Goal: Transaction & Acquisition: Purchase product/service

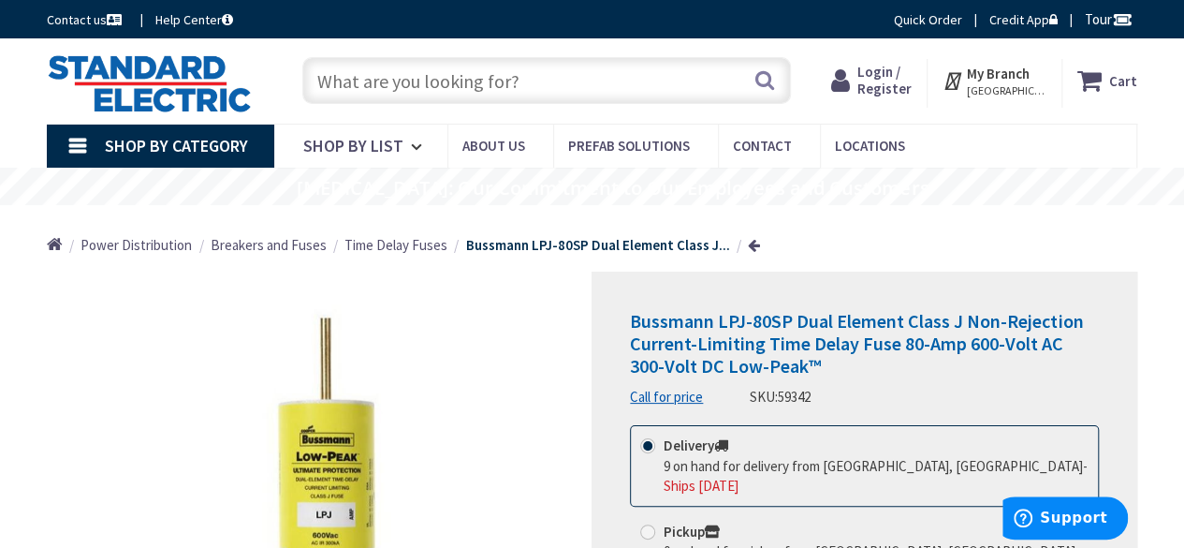
click at [435, 89] on input "text" at bounding box center [546, 80] width 489 height 47
paste input "1MMBC200B"
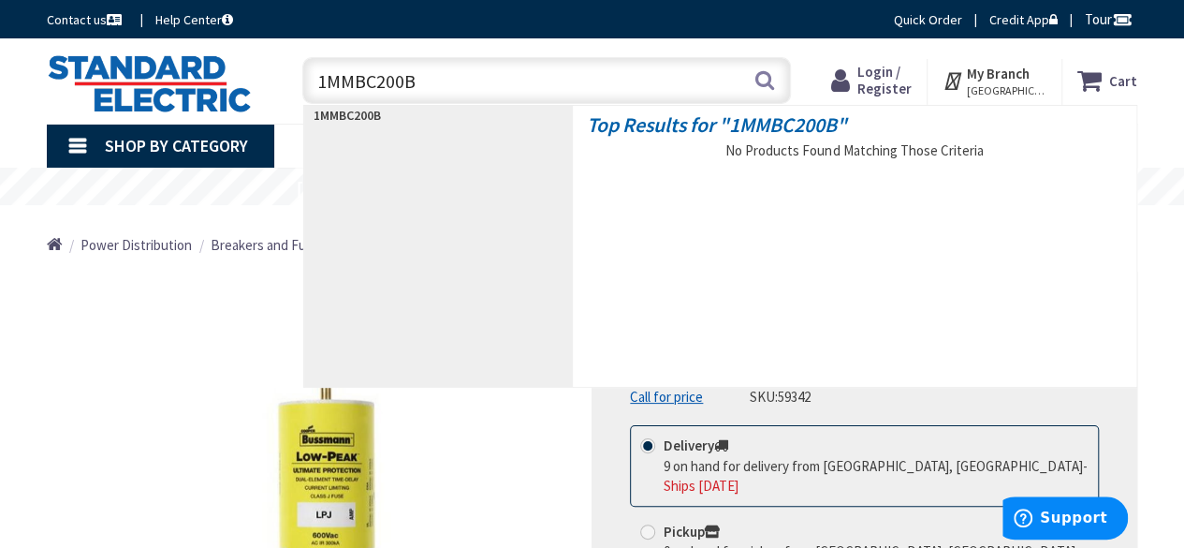
drag, startPoint x: 446, startPoint y: 83, endPoint x: 208, endPoint y: 71, distance: 238.1
click at [208, 71] on div "Toggle Nav 1MMBC200B 1MMBC200B Search Cart My Cart Close" at bounding box center [592, 81] width 1119 height 63
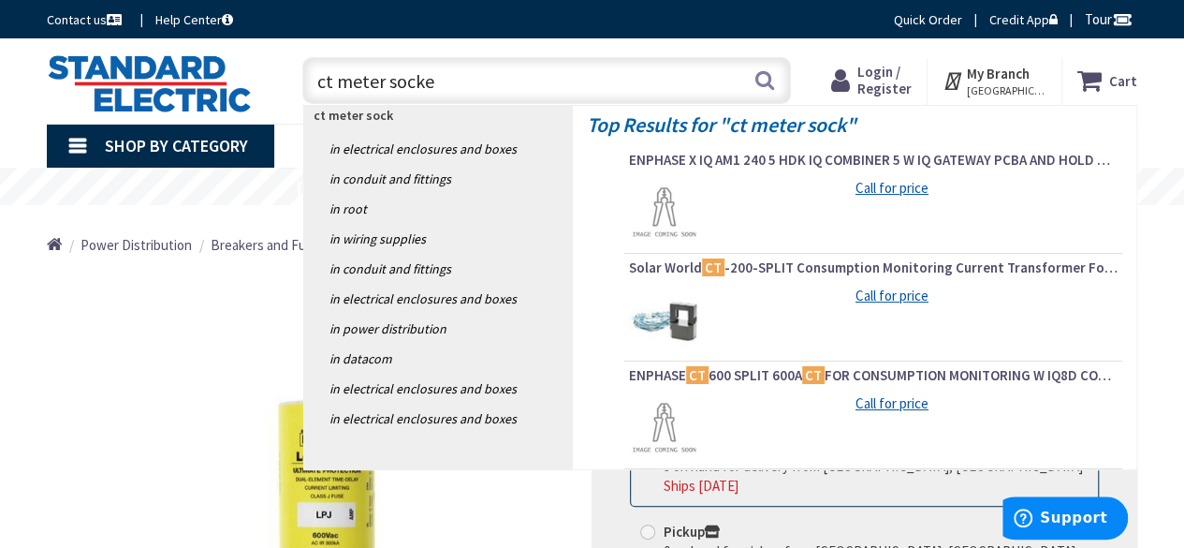
type input "ct meter socket"
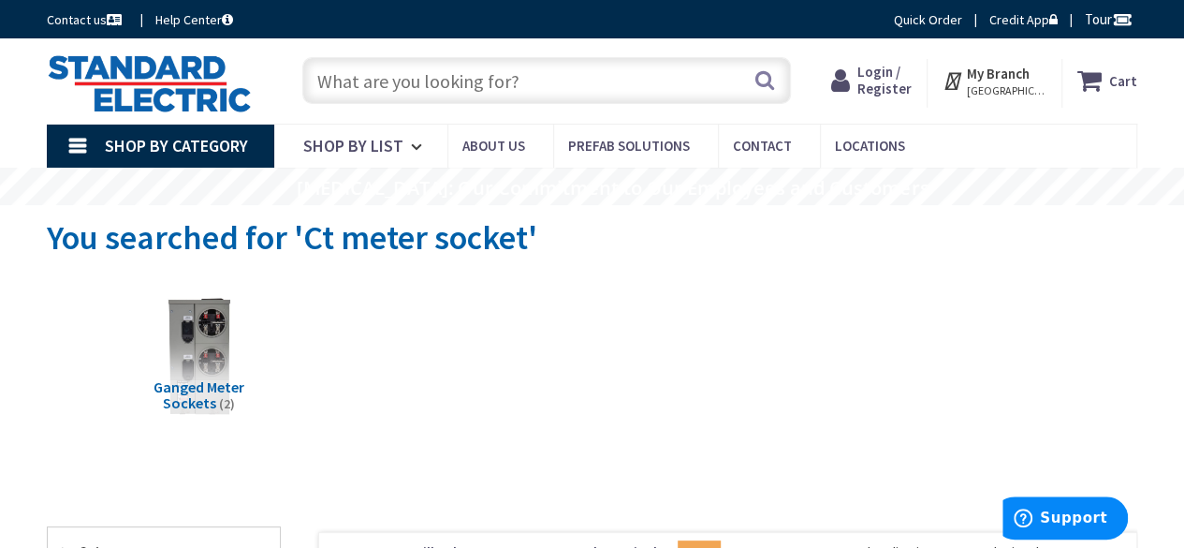
click at [442, 74] on input "text" at bounding box center [546, 80] width 489 height 47
type input "[GEOGRAPHIC_DATA][STREET_ADDRESS][GEOGRAPHIC_DATA]"
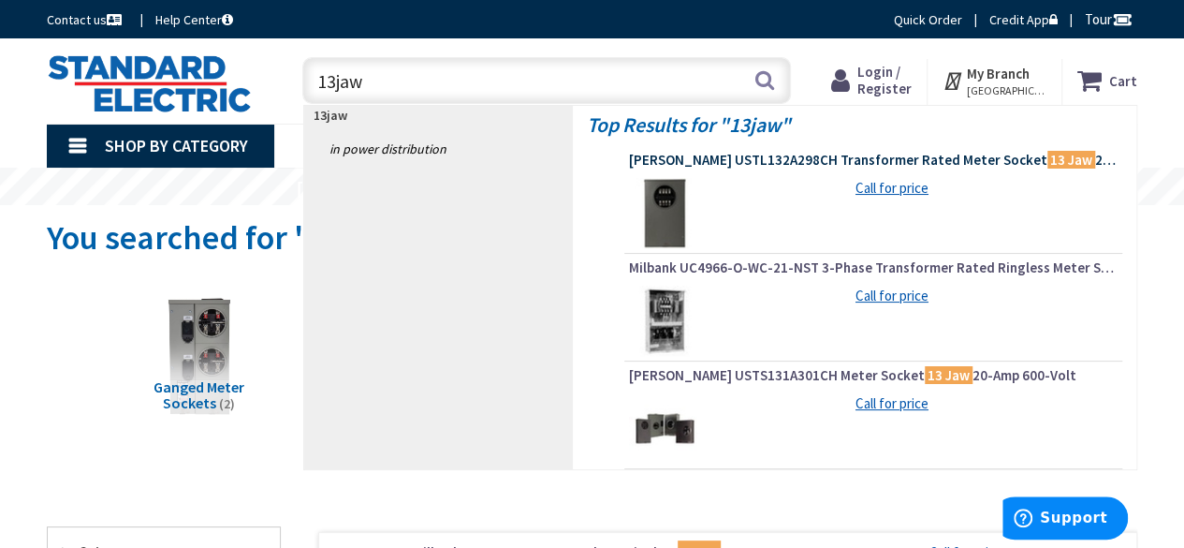
type input "13jaw"
click at [717, 159] on span "Eaton USTL132A298CH Transformer Rated Meter Socket 13 Jaw 20-Amp" at bounding box center [873, 160] width 489 height 19
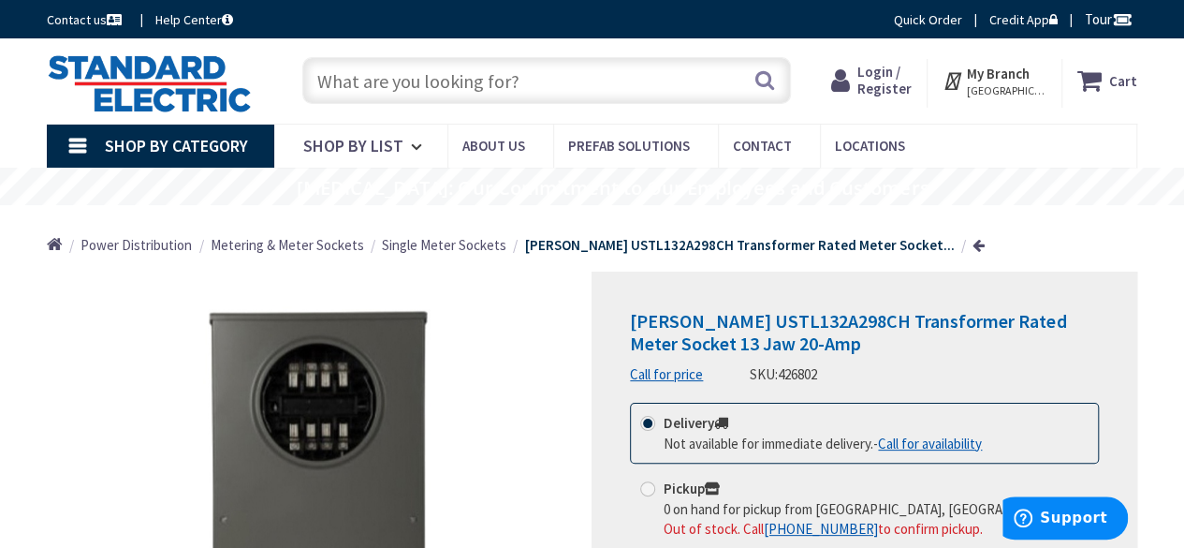
click at [352, 77] on input "text" at bounding box center [546, 80] width 489 height 47
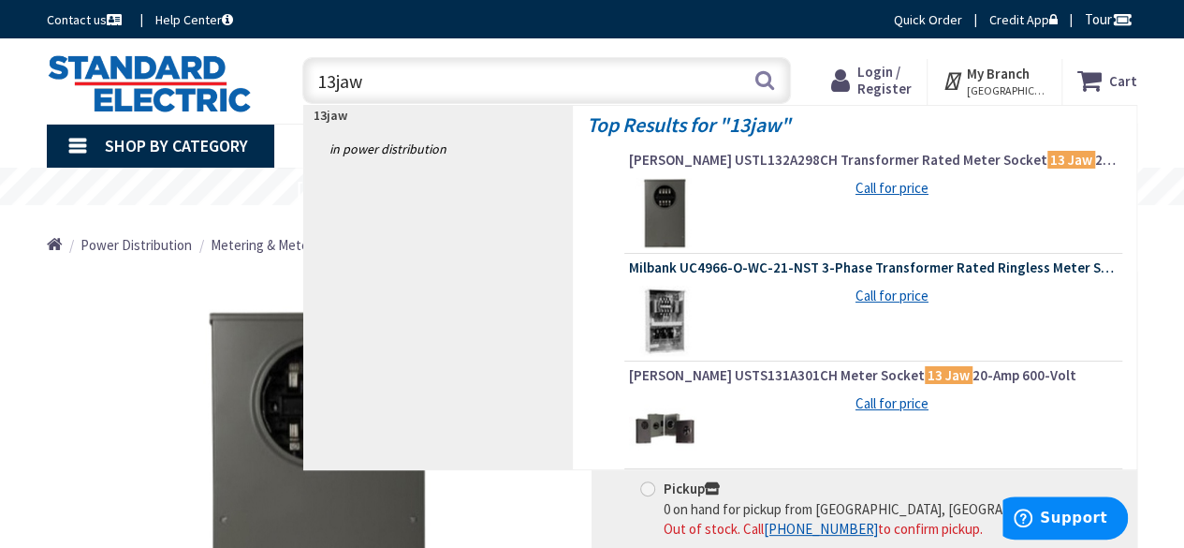
type input "13jaw"
click at [862, 271] on span "Milbank UC4966-O-WC-21-NST 3-Phase Transformer Rated Ringless Meter Socket With…" at bounding box center [873, 267] width 489 height 19
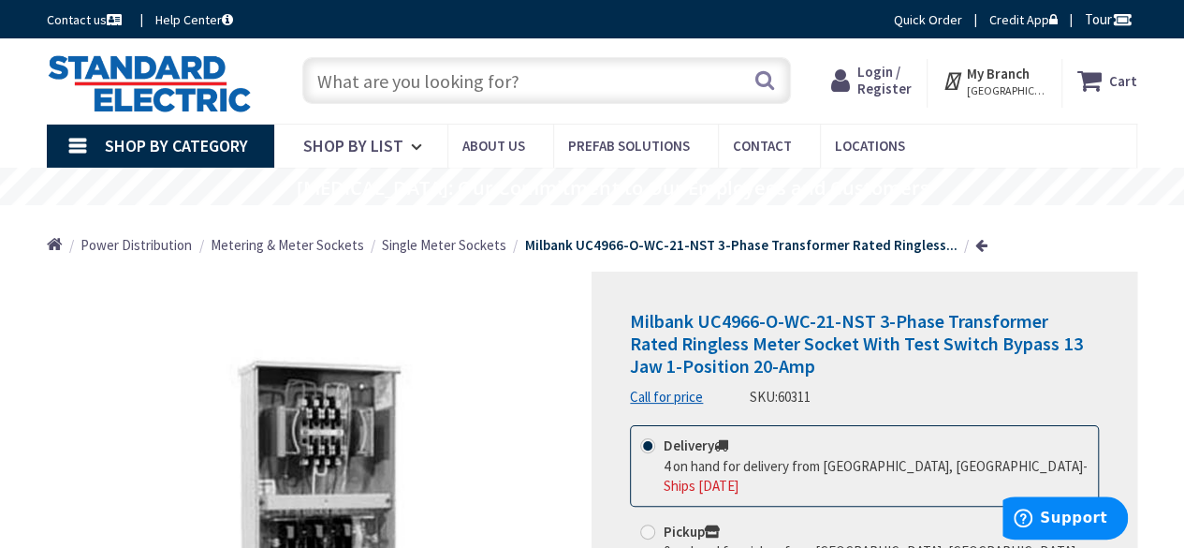
click at [410, 82] on input "text" at bounding box center [546, 80] width 489 height 47
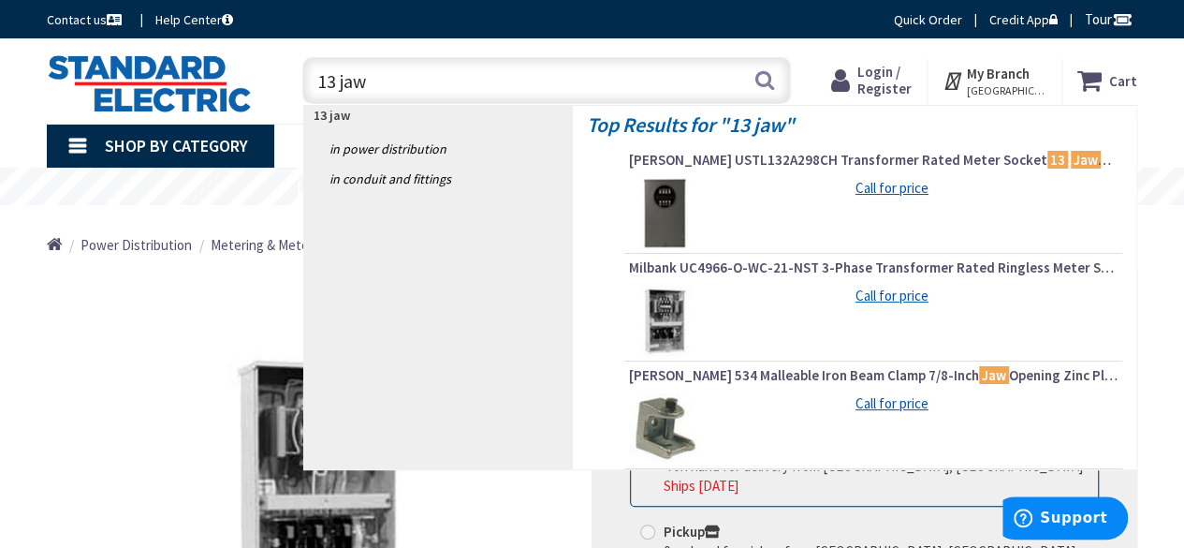
type input "13 jaw"
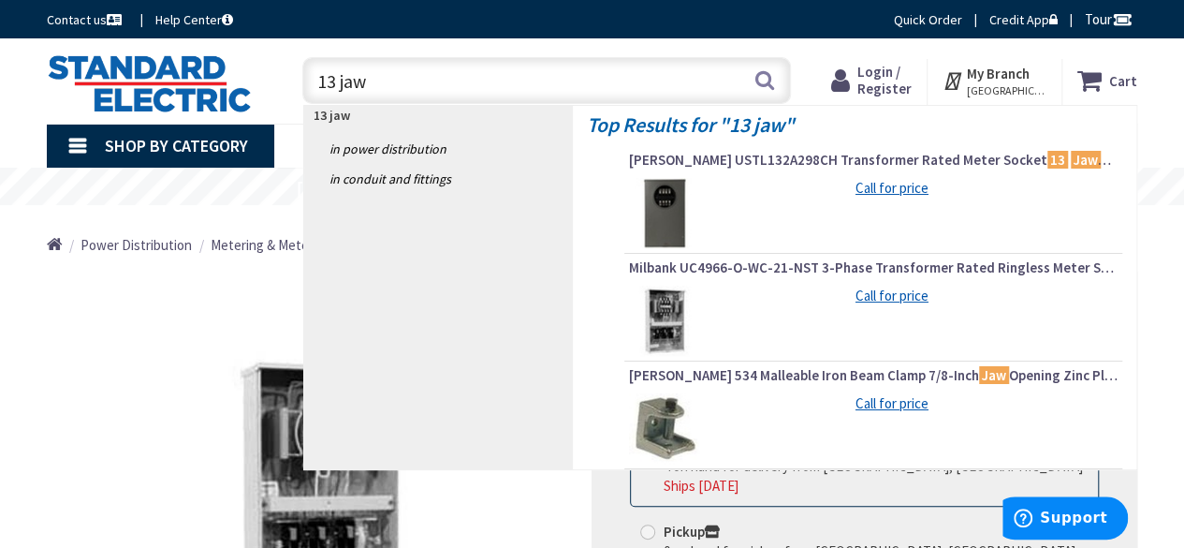
drag, startPoint x: 417, startPoint y: 80, endPoint x: 162, endPoint y: 59, distance: 256.4
click at [161, 59] on div "Toggle Nav 13 jaw 13 jaw Search Cart My Cart Close" at bounding box center [592, 81] width 1119 height 63
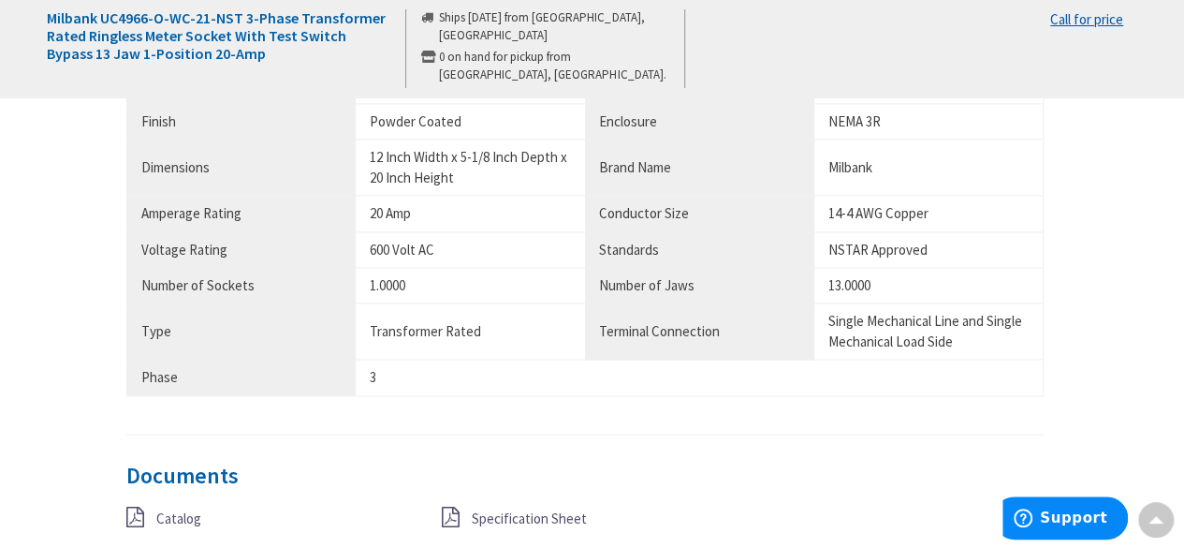
scroll to position [1498, 0]
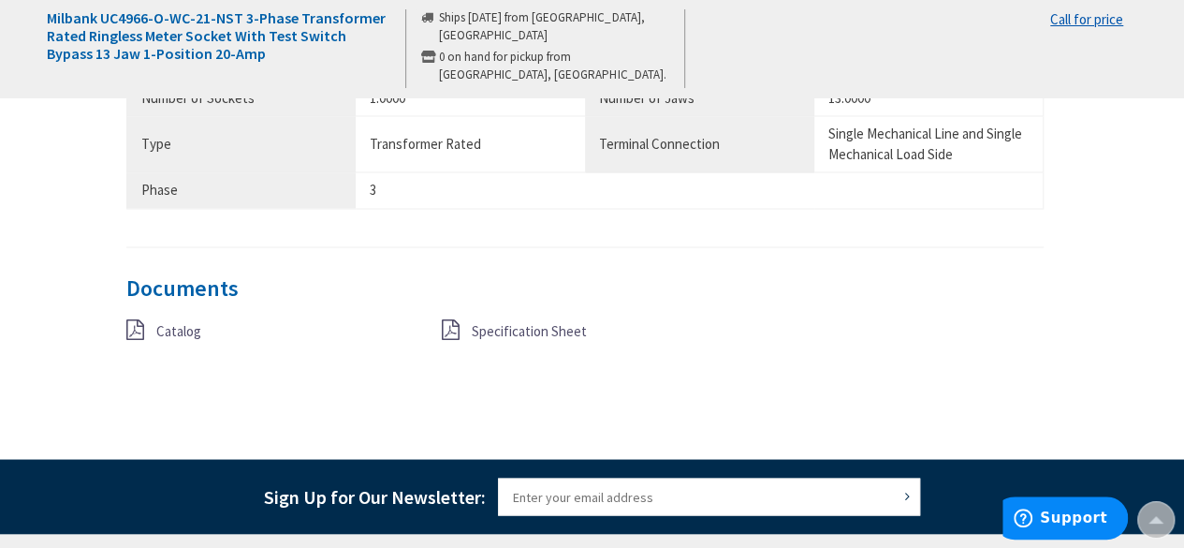
click at [140, 327] on icon at bounding box center [135, 328] width 18 height 21
